Goal: Transaction & Acquisition: Book appointment/travel/reservation

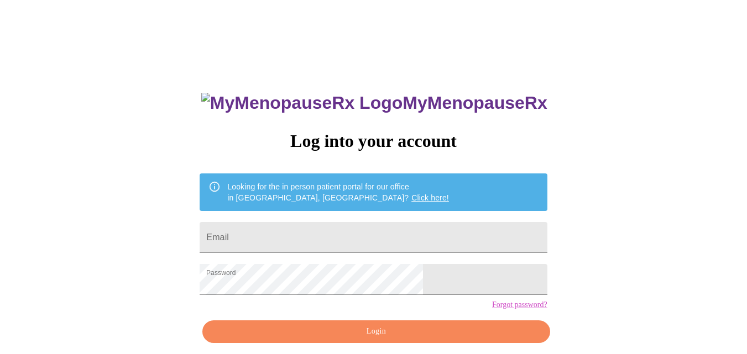
click at [436, 342] on button "Login" at bounding box center [375, 332] width 347 height 23
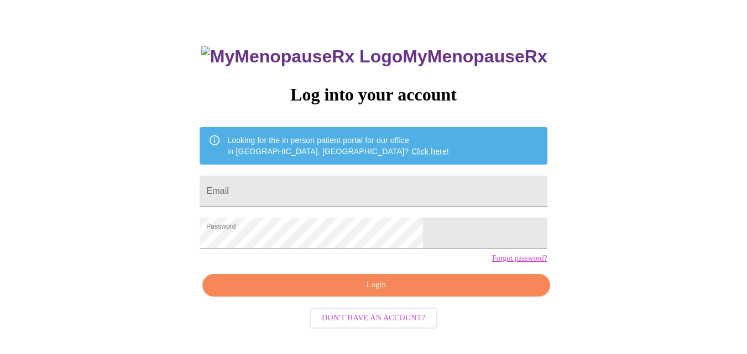
click at [492, 263] on link "Forgot password?" at bounding box center [519, 258] width 55 height 9
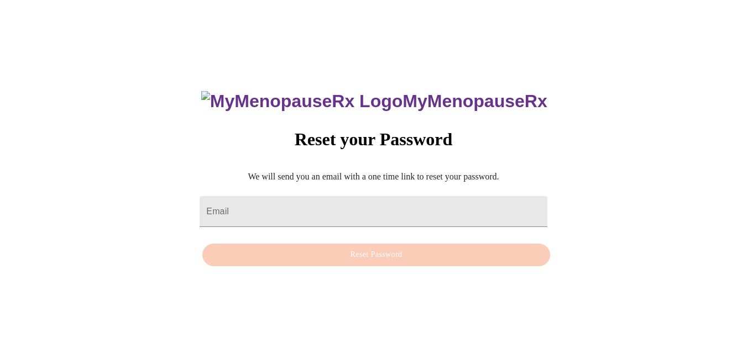
scroll to position [11, 0]
click at [430, 204] on input "Email" at bounding box center [373, 211] width 347 height 31
type input "lisamariecardwell@gmail.com"
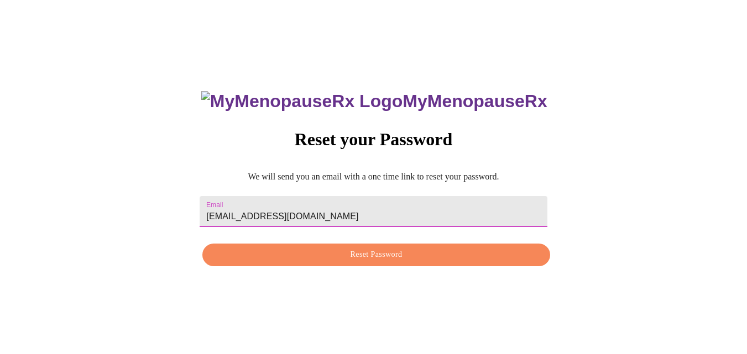
click at [396, 255] on span "Reset Password" at bounding box center [376, 255] width 322 height 14
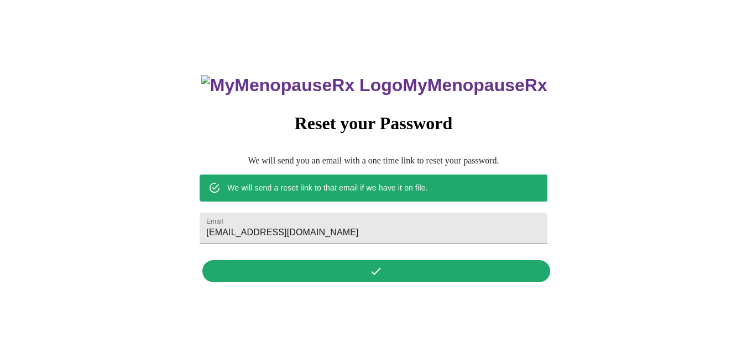
scroll to position [0, 0]
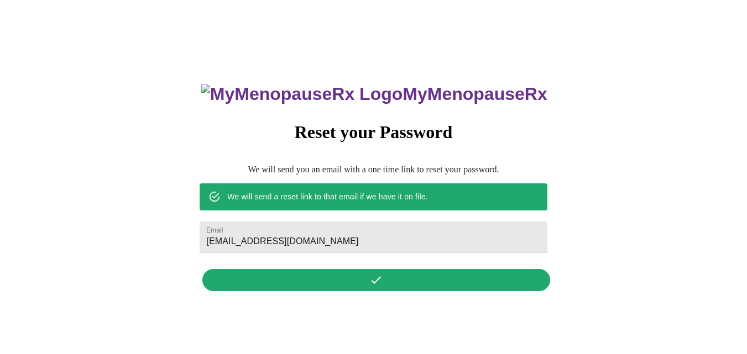
click at [432, 279] on div "MyMenopauseRx Reset your Password We will send you an email with a one time lin…" at bounding box center [373, 181] width 369 height 230
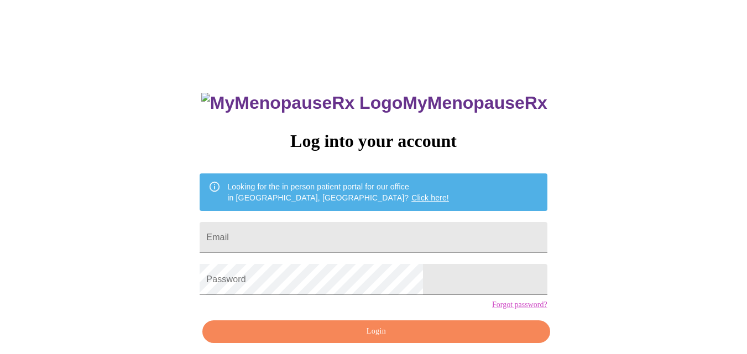
scroll to position [46, 0]
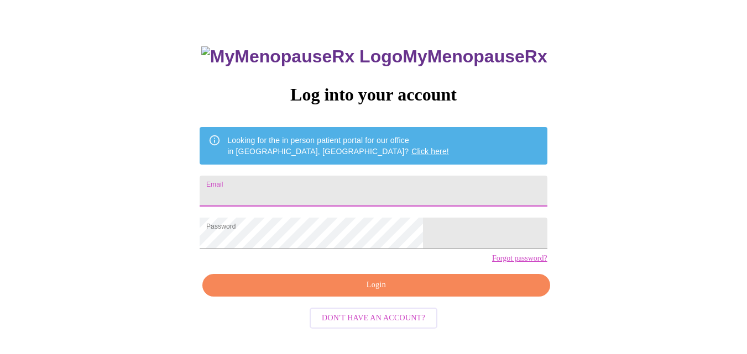
click at [307, 189] on input "Email" at bounding box center [373, 191] width 347 height 31
type input "lisamariecardwell@gmail.com"
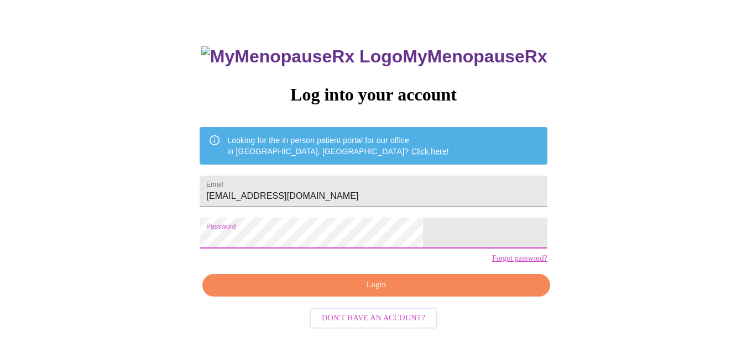
click at [289, 292] on span "Login" at bounding box center [376, 286] width 322 height 14
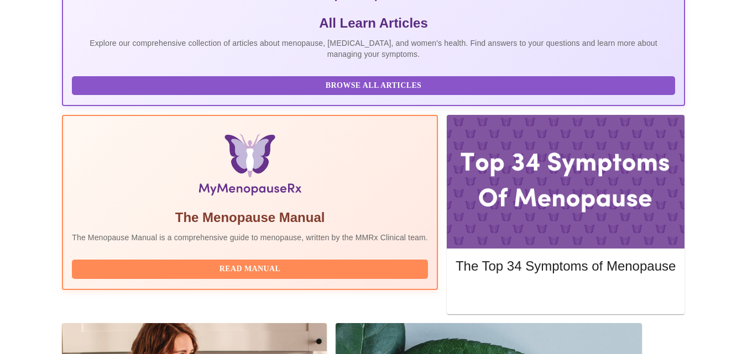
scroll to position [265, 0]
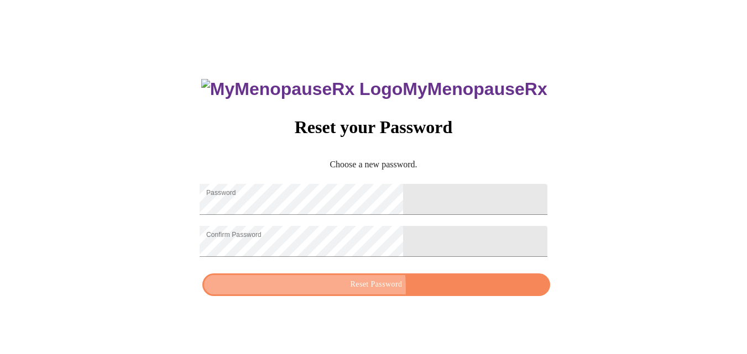
click at [313, 292] on span "Reset Password" at bounding box center [376, 285] width 322 height 14
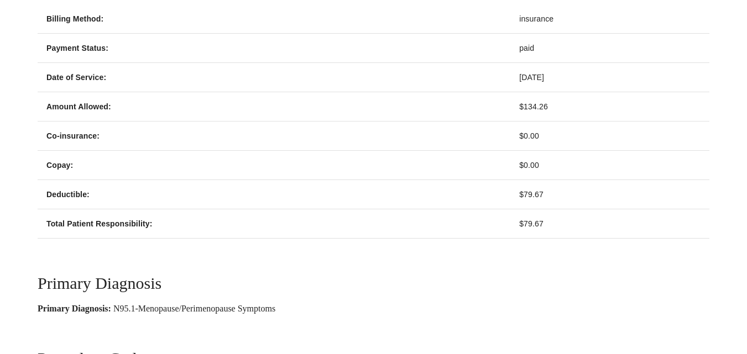
scroll to position [559, 0]
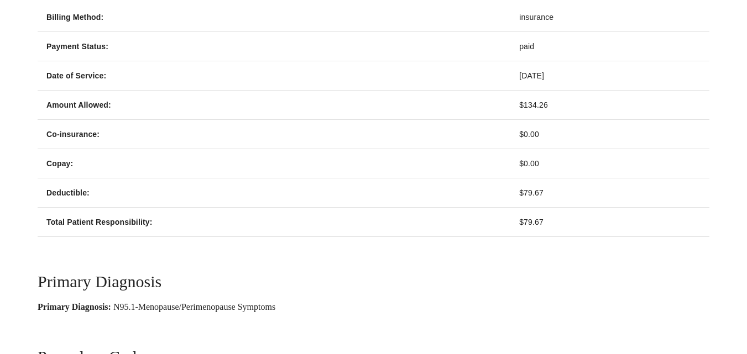
click at [743, 247] on div "Appointment Details Appointment Date Start Time Provider September 4, 2025 2:40…" at bounding box center [373, 14] width 738 height 953
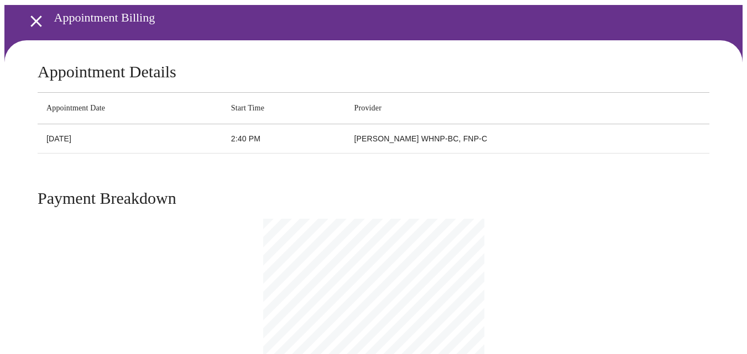
scroll to position [48, 0]
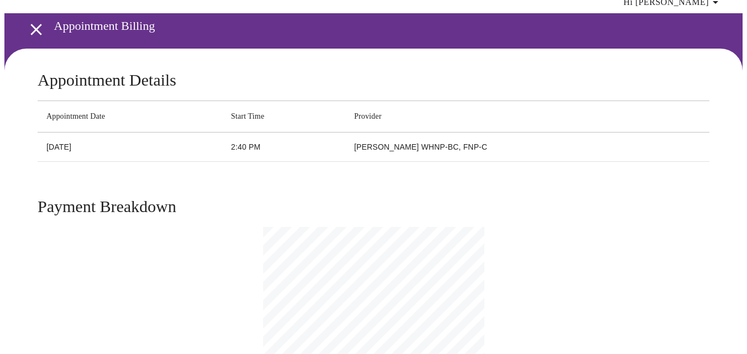
click at [30, 24] on icon "open drawer" at bounding box center [35, 29] width 11 height 11
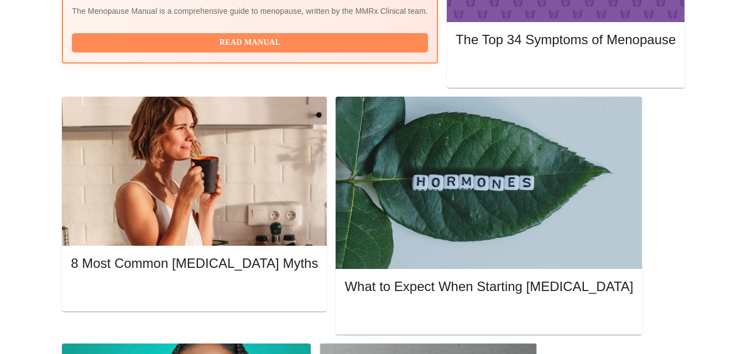
scroll to position [484, 0]
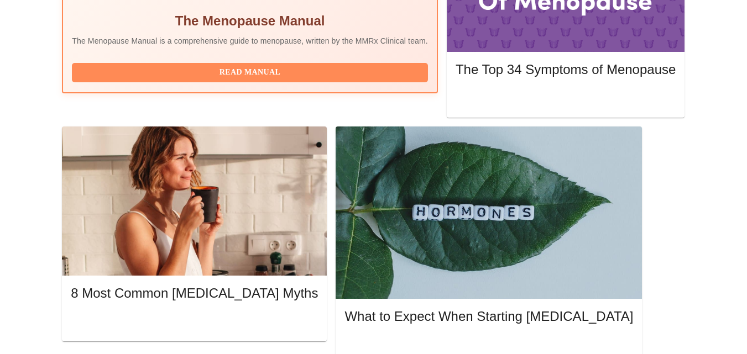
scroll to position [454, 0]
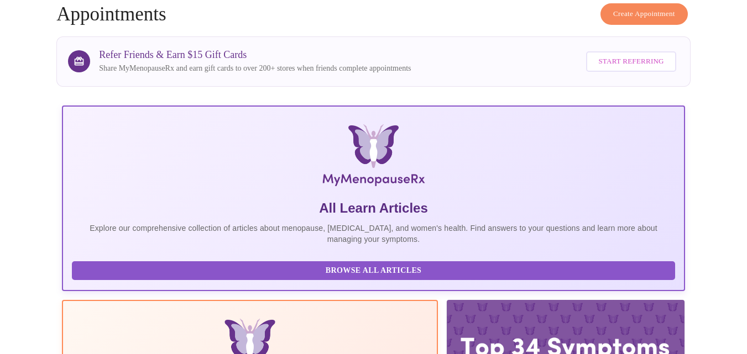
scroll to position [0, 0]
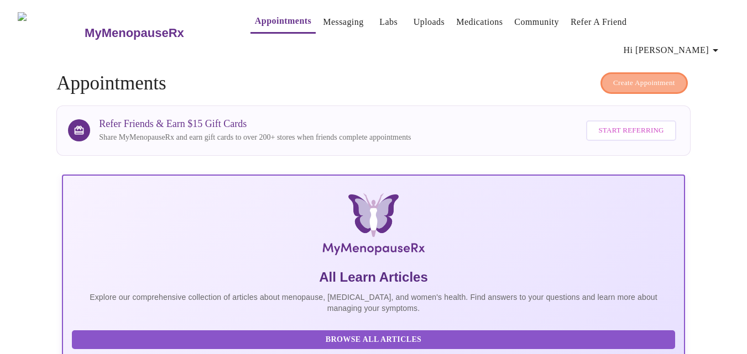
click at [634, 77] on span "Create Appointment" at bounding box center [644, 83] width 62 height 13
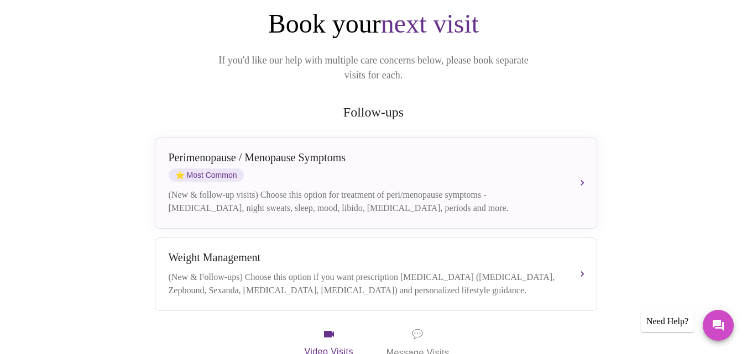
scroll to position [136, 0]
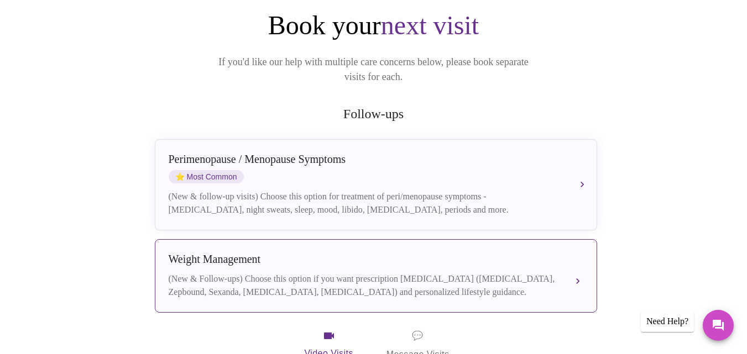
click at [554, 253] on div "Weight Management (New & Follow-ups) Choose this option if you want prescriptio…" at bounding box center [376, 276] width 415 height 46
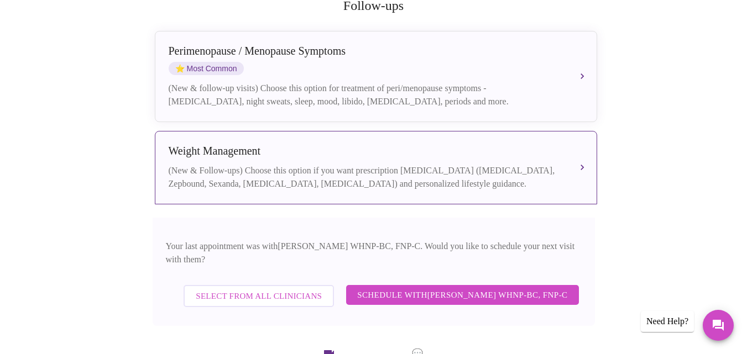
scroll to position [248, 0]
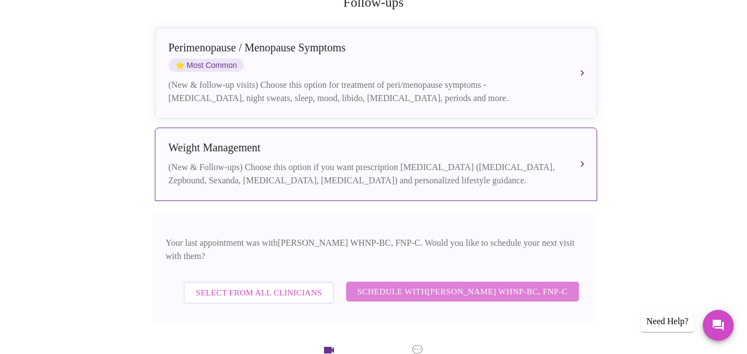
click at [469, 285] on span "Schedule with Jenny Kowalczyk WHNP-BC, FNP-C" at bounding box center [462, 292] width 210 height 14
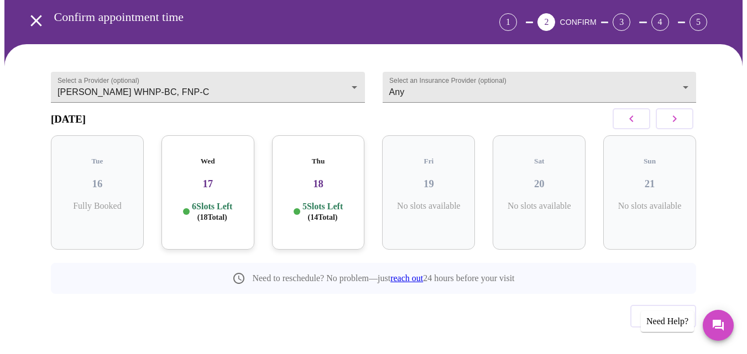
click at [400, 106] on div "September 2025" at bounding box center [373, 119] width 645 height 33
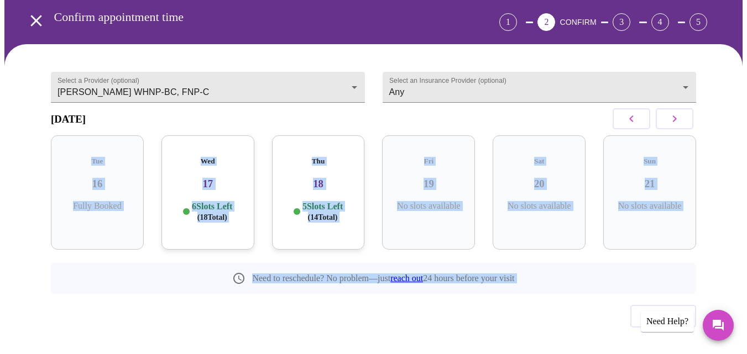
drag, startPoint x: 401, startPoint y: 106, endPoint x: 503, endPoint y: 312, distance: 229.5
click at [503, 312] on div "Select a Provider (optional) Jenny Kowalczyk WHNP-BC, FNP-C Jenny Kowalczyk WHN…" at bounding box center [374, 210] width 672 height 304
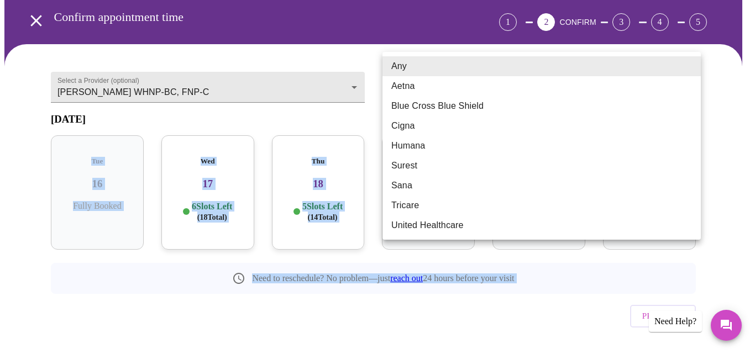
click at [444, 64] on body "MyMenopauseRx Appointments Messaging Labs Uploads Medications Community Refer a…" at bounding box center [377, 163] width 746 height 440
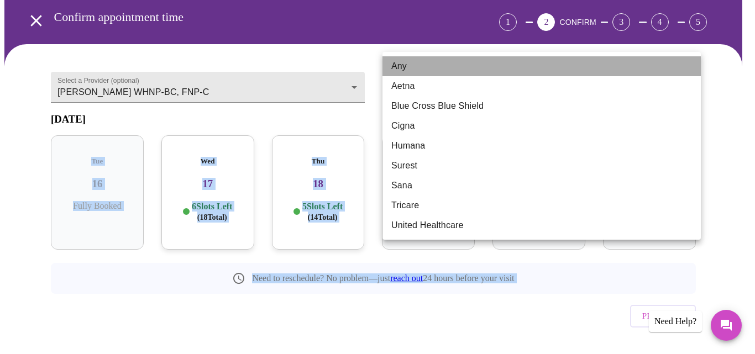
click at [444, 64] on li "Any" at bounding box center [542, 66] width 318 height 20
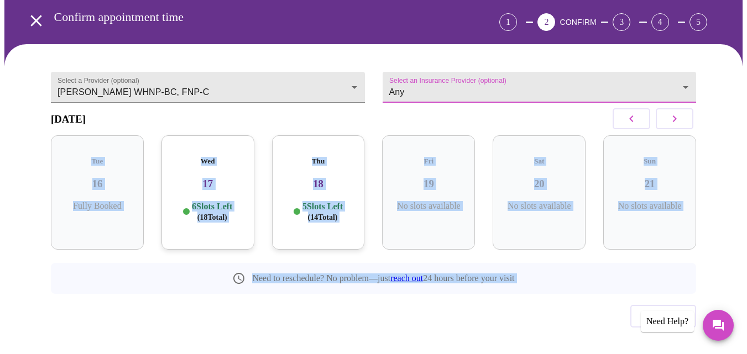
click at [444, 64] on body "MyMenopauseRx Appointments Messaging Labs Uploads Medications Community Refer a…" at bounding box center [373, 163] width 738 height 440
click at [444, 64] on li "Any" at bounding box center [502, 66] width 239 height 11
click at [681, 112] on icon "button" at bounding box center [674, 118] width 13 height 13
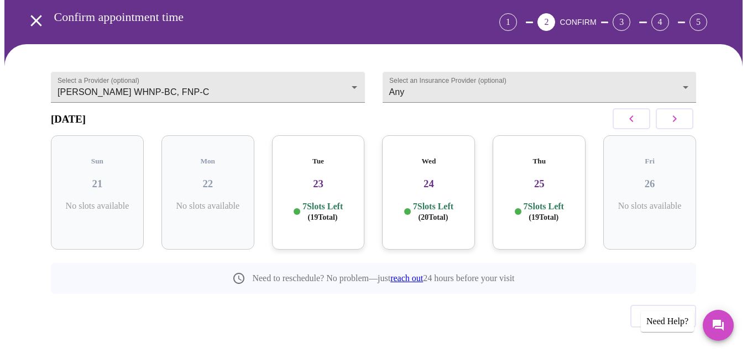
click at [714, 112] on div "Select a Provider (optional) Jenny Kowalczyk WHNP-BC, FNP-C Jenny Kowalczyk WHN…" at bounding box center [373, 213] width 738 height 339
click at [677, 116] on icon "button" at bounding box center [675, 119] width 4 height 7
click at [678, 112] on icon "button" at bounding box center [674, 118] width 13 height 13
click at [681, 112] on icon "button" at bounding box center [674, 118] width 13 height 13
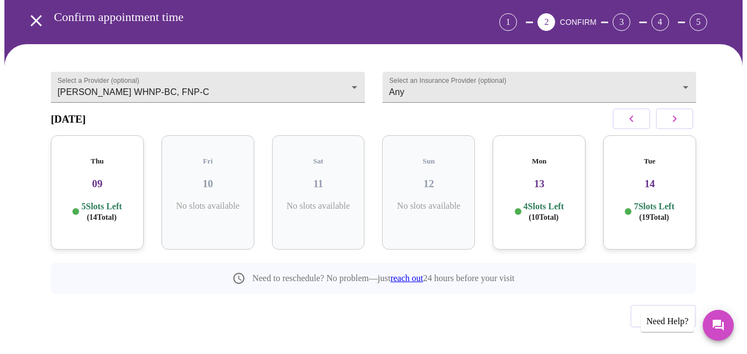
click at [101, 178] on h3 "09" at bounding box center [97, 184] width 75 height 12
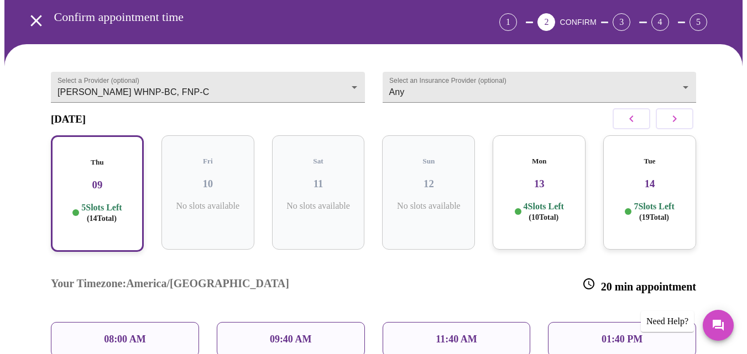
click at [598, 322] on div "01:40 PM" at bounding box center [622, 339] width 148 height 35
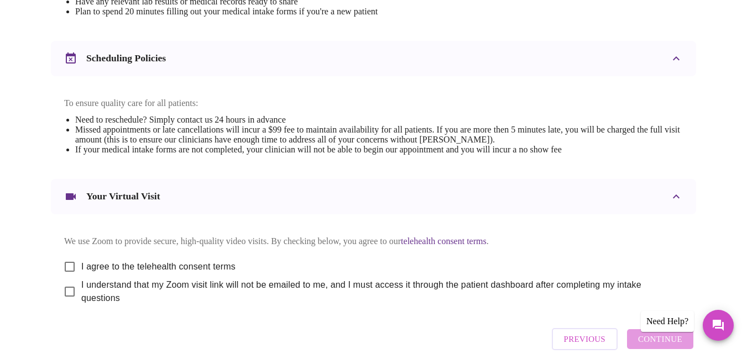
scroll to position [400, 0]
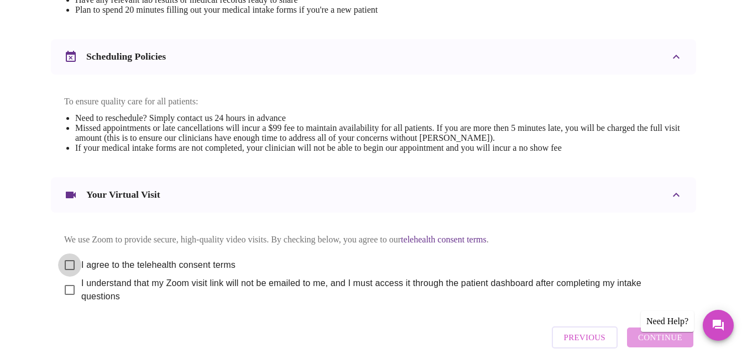
click at [67, 258] on input "I agree to the telehealth consent terms" at bounding box center [69, 265] width 23 height 23
checkbox input "true"
click at [64, 286] on input "I understand that my Zoom visit link will not be emailed to me, and I must acce…" at bounding box center [69, 290] width 23 height 23
checkbox input "true"
click at [647, 341] on span "Continue" at bounding box center [660, 338] width 44 height 14
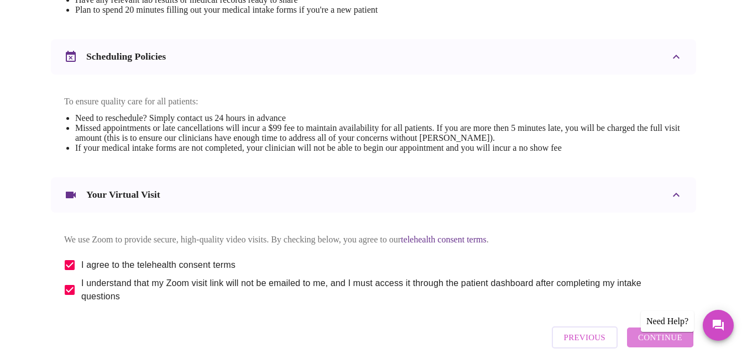
scroll to position [116, 0]
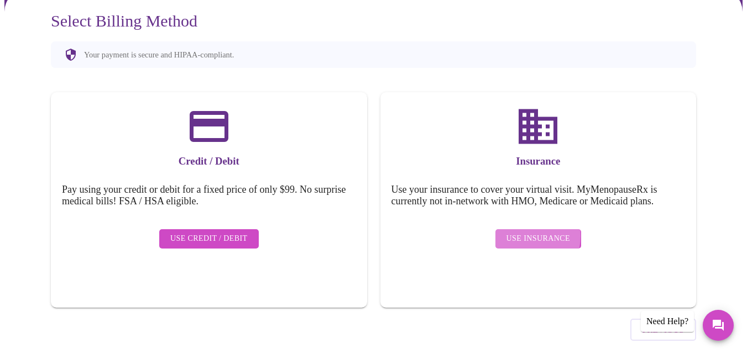
click at [524, 232] on span "Use Insurance" at bounding box center [538, 239] width 64 height 14
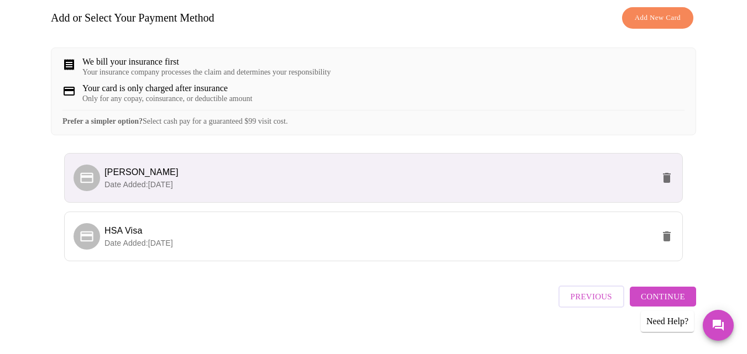
scroll to position [186, 0]
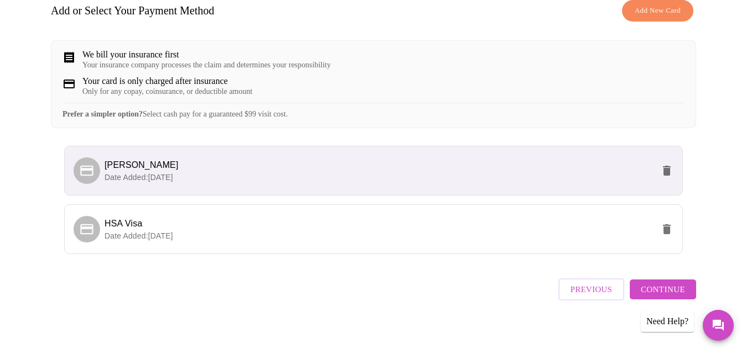
click at [657, 286] on span "Continue" at bounding box center [663, 290] width 44 height 14
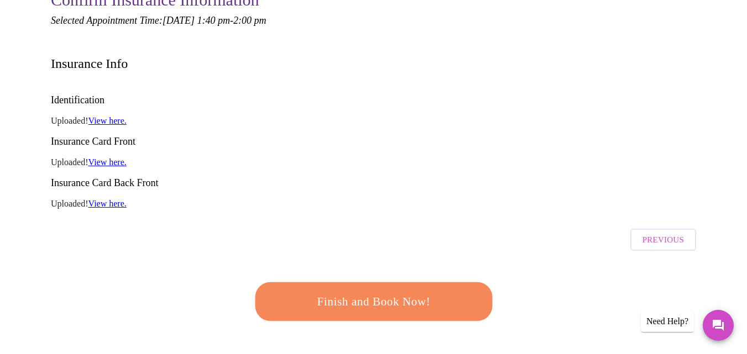
scroll to position [74, 0]
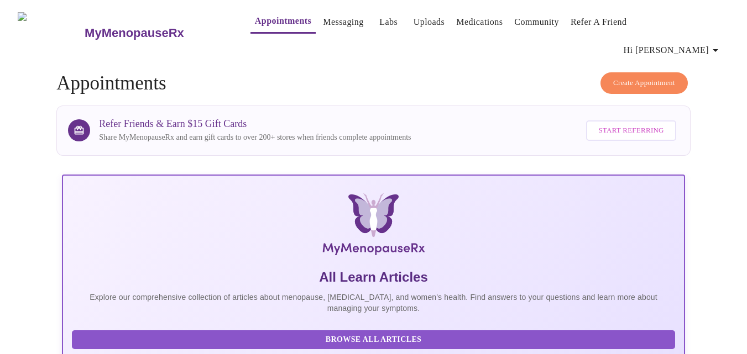
click at [718, 49] on icon "button" at bounding box center [716, 50] width 6 height 3
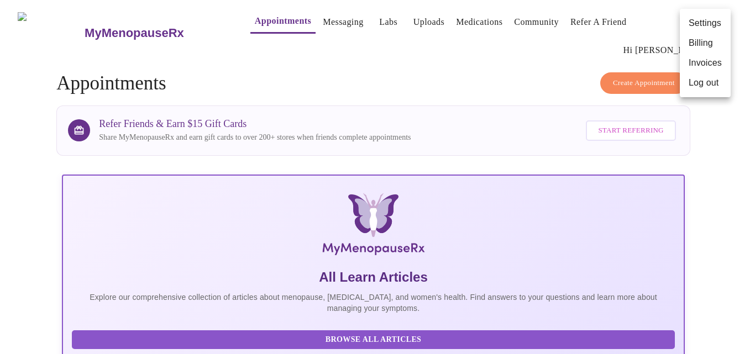
click at [714, 84] on li "Log out" at bounding box center [705, 83] width 51 height 20
